Goal: Submit feedback/report problem: Submit feedback/report problem

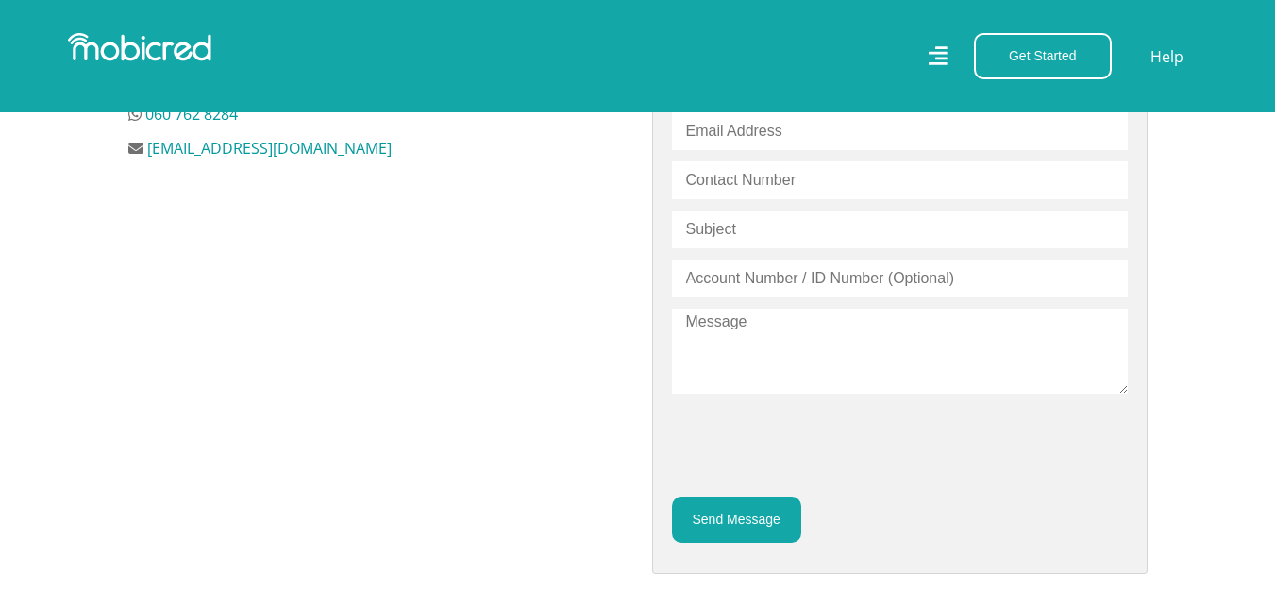
scroll to position [629, 0]
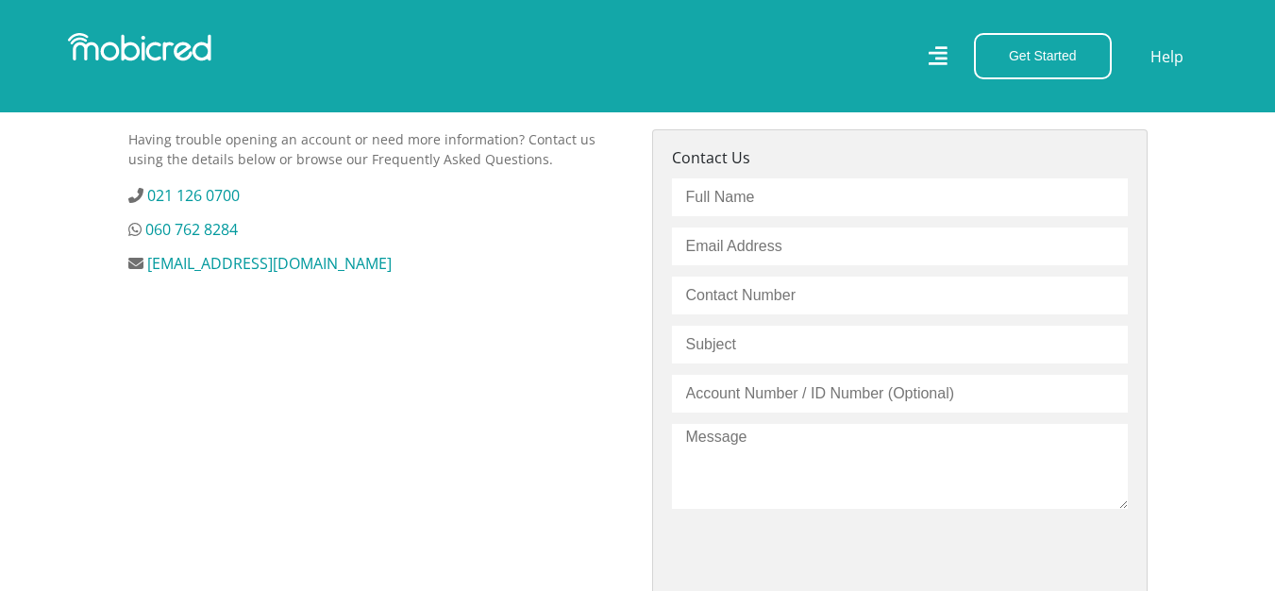
click at [788, 199] on input "text" at bounding box center [900, 197] width 456 height 38
type input "[PERSON_NAME]"
click at [713, 248] on input "email" at bounding box center [900, 246] width 456 height 38
type input "[EMAIL_ADDRESS][PERSON_NAME][DOMAIN_NAME]"
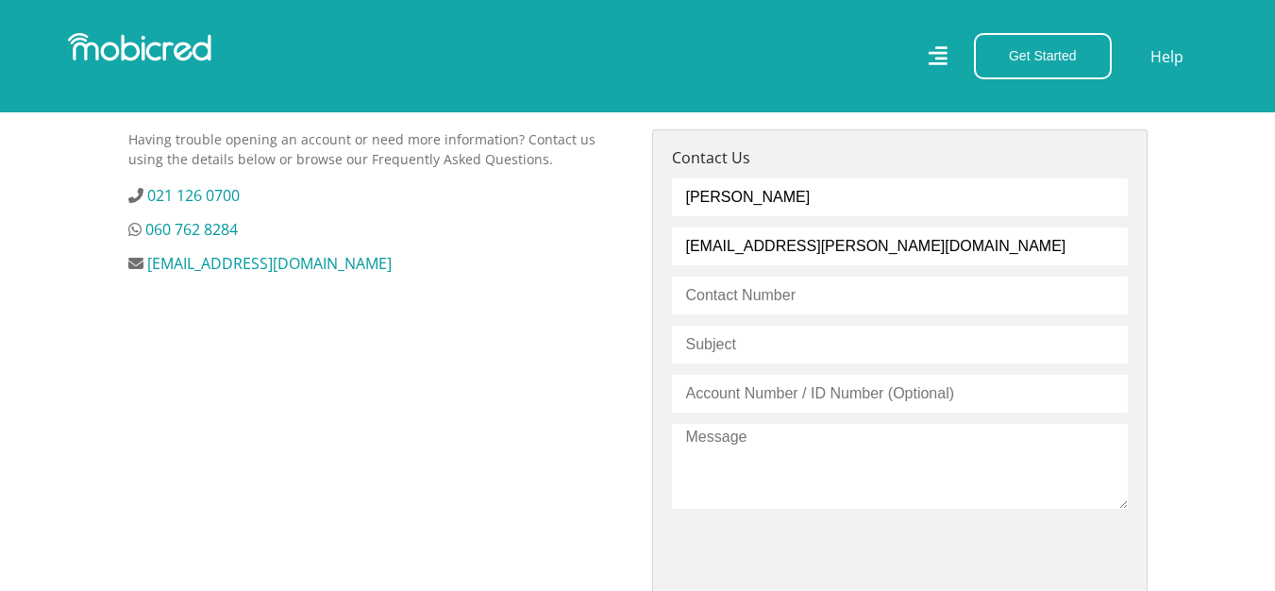
click at [792, 300] on input "text" at bounding box center [900, 295] width 456 height 38
type input "063 362 2911"
click at [709, 350] on input "text" at bounding box center [900, 344] width 456 height 38
click at [773, 394] on input "text" at bounding box center [900, 394] width 456 height 38
type input "9902141017085"
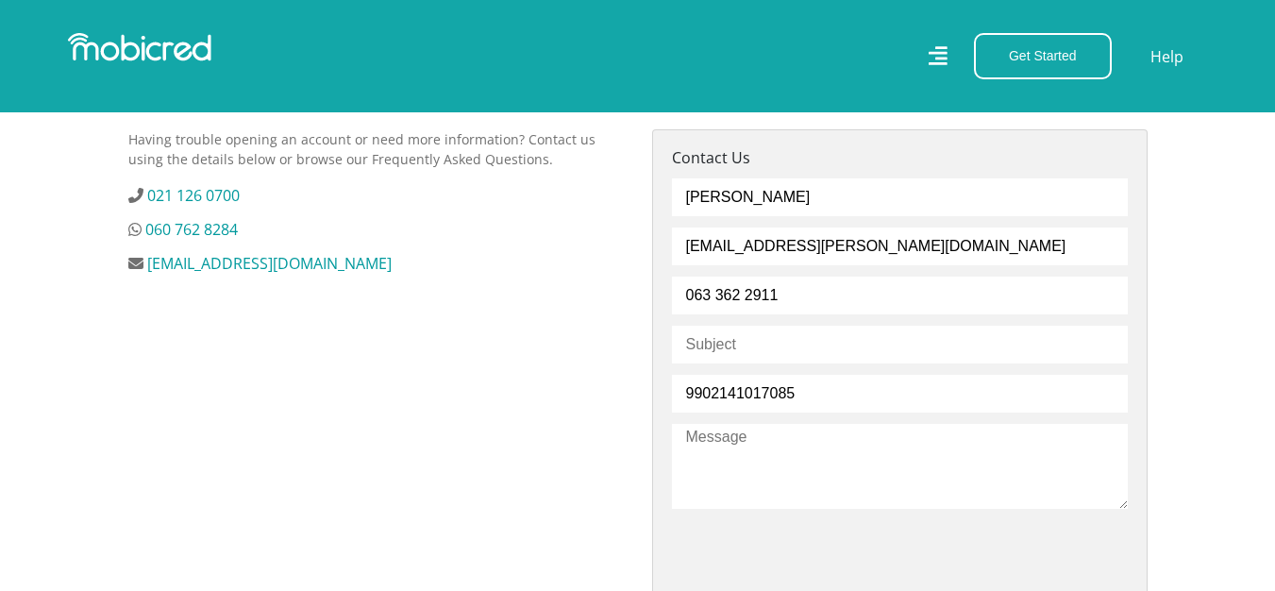
click at [760, 473] on textarea at bounding box center [900, 466] width 456 height 85
type textarea "CREDIT"
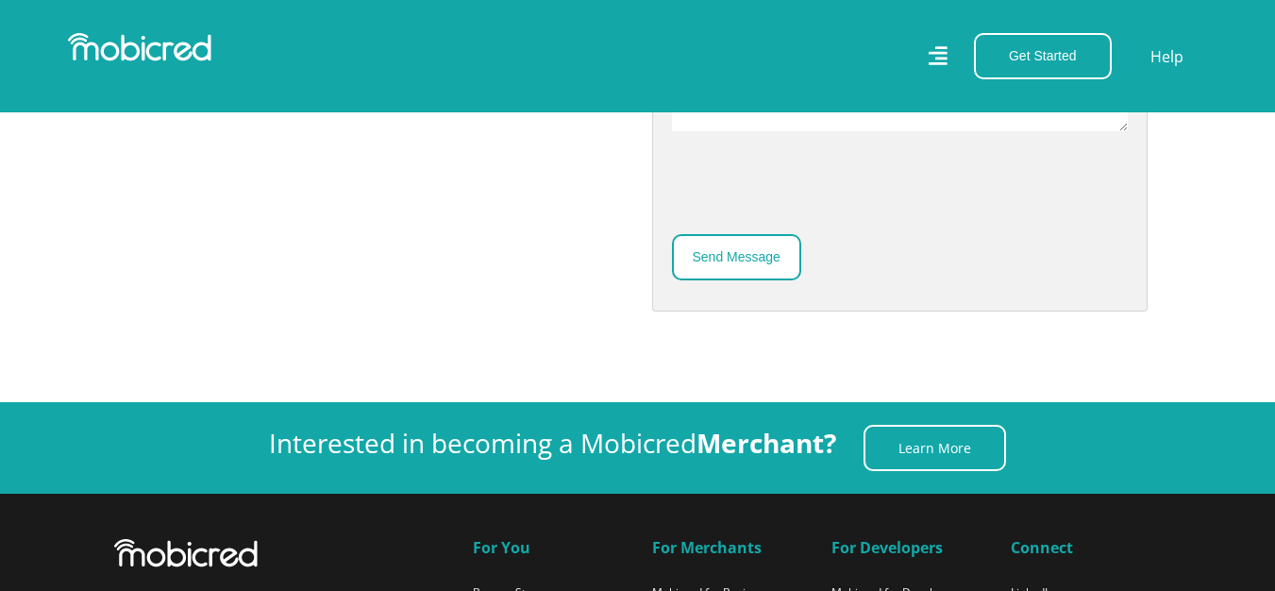
click at [763, 255] on button "Send Message" at bounding box center [736, 257] width 129 height 46
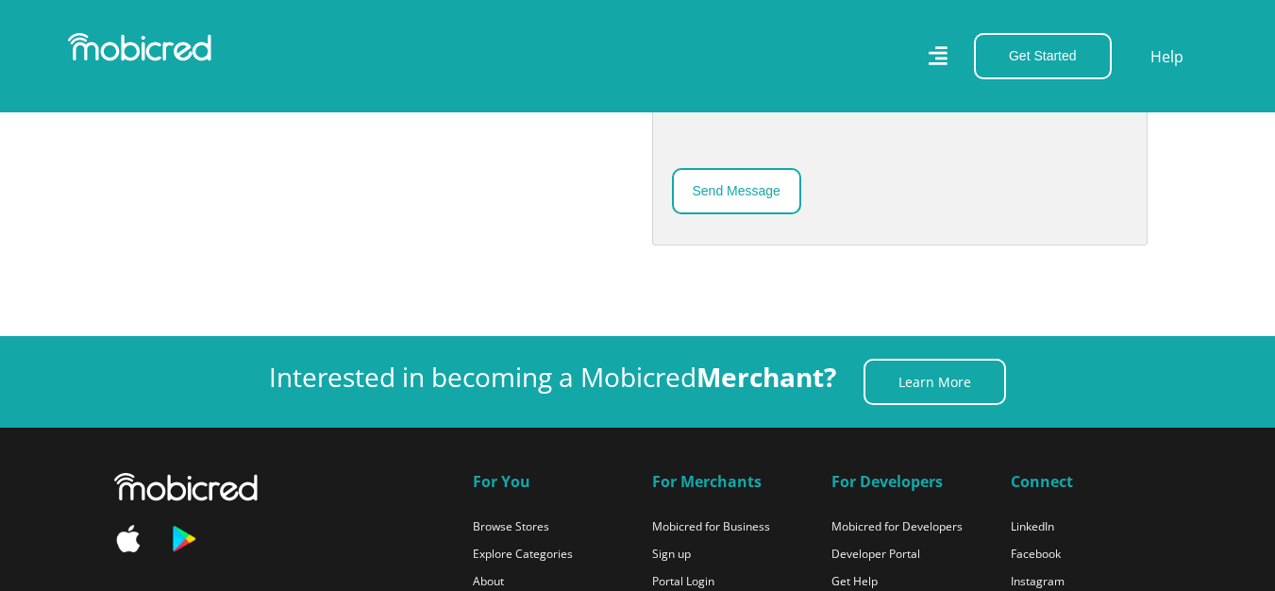
scroll to position [955, 0]
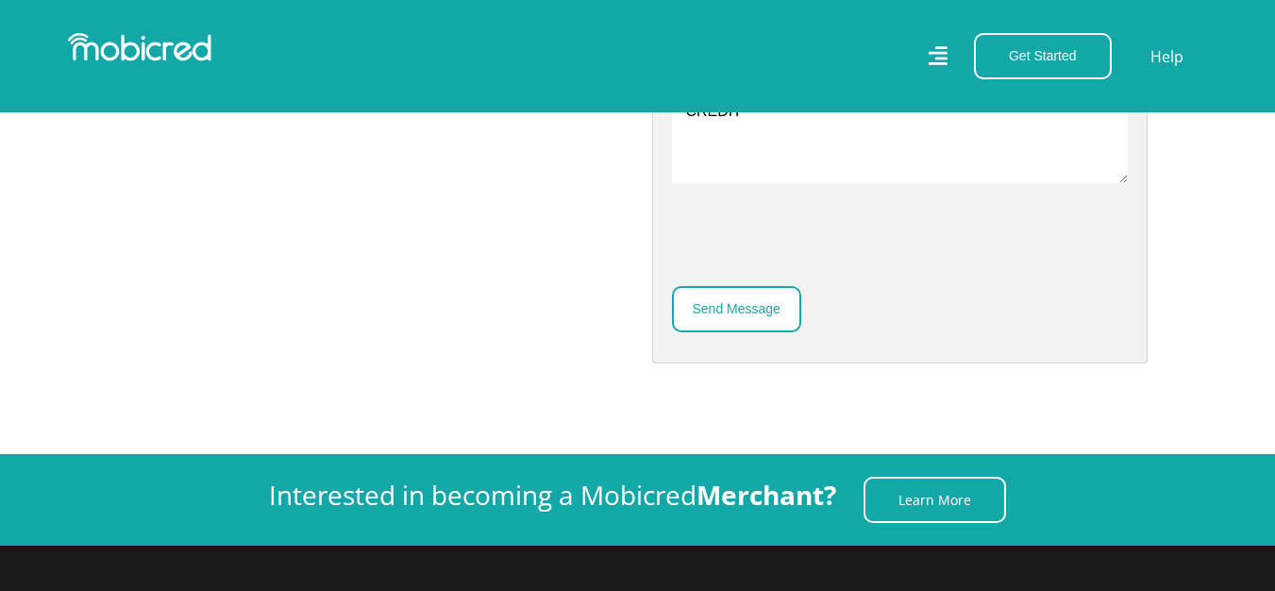
type input "CREDIT"
click at [718, 320] on button "Send Message" at bounding box center [736, 309] width 129 height 46
